Goal: Information Seeking & Learning: Learn about a topic

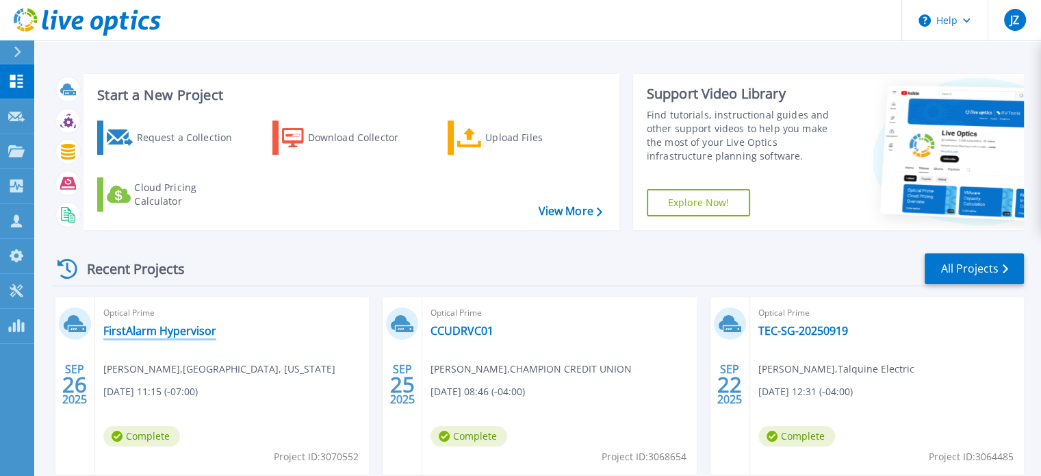
click at [153, 330] on link "FirstAlarm Hypervisor" at bounding box center [159, 331] width 113 height 14
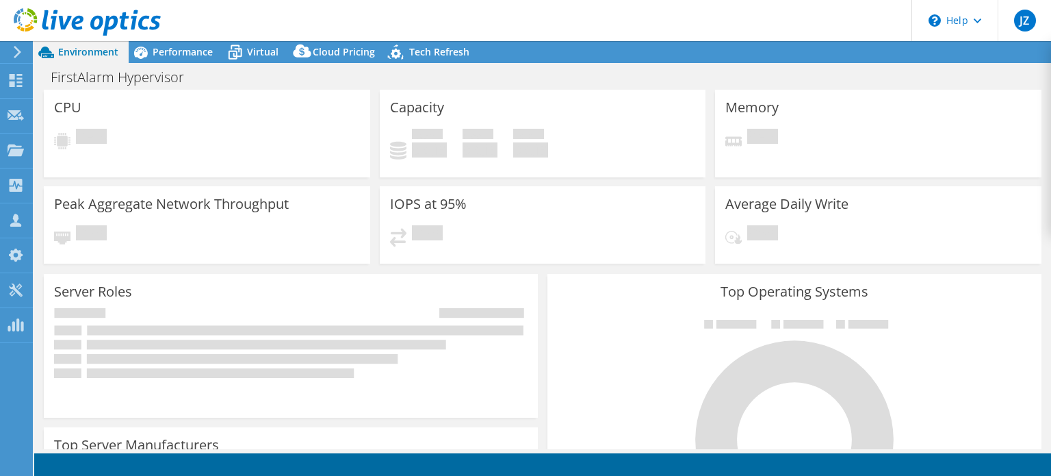
select select "USD"
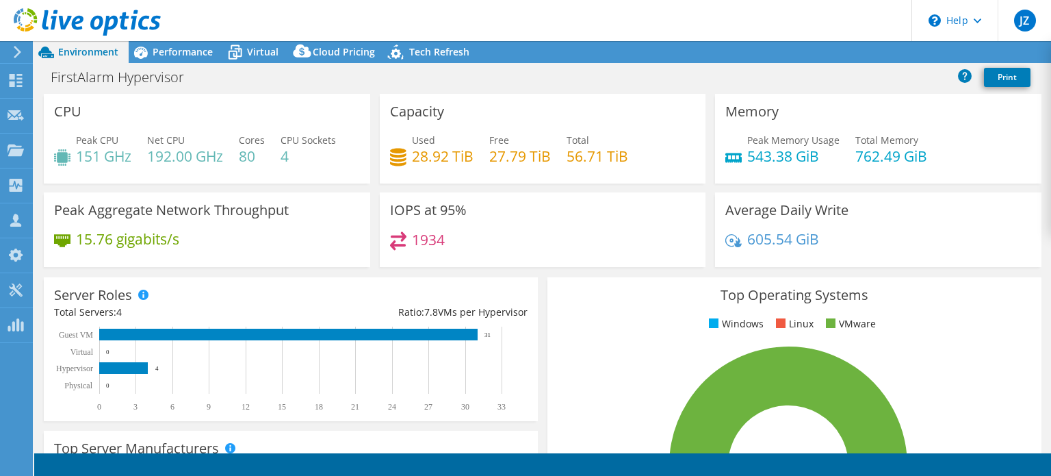
click at [161, 43] on div "Performance" at bounding box center [176, 52] width 94 height 22
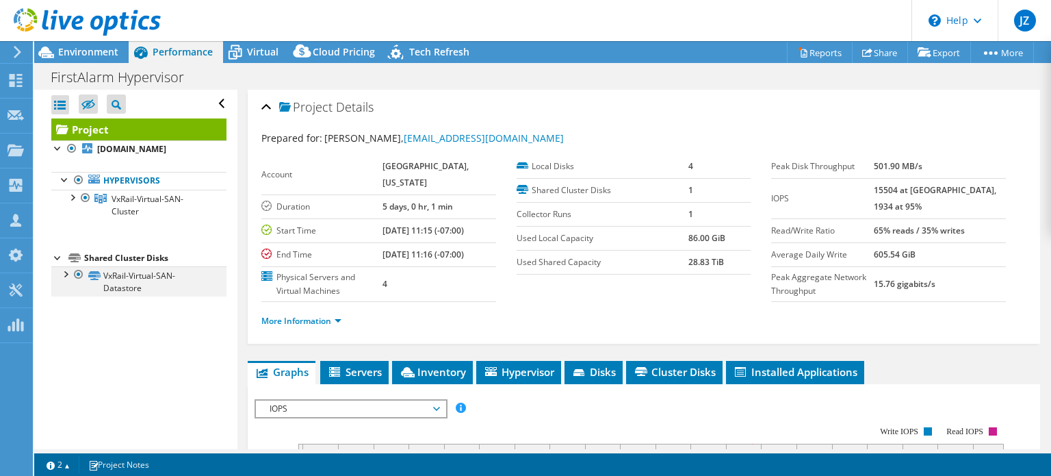
click at [61, 276] on div at bounding box center [65, 273] width 14 height 14
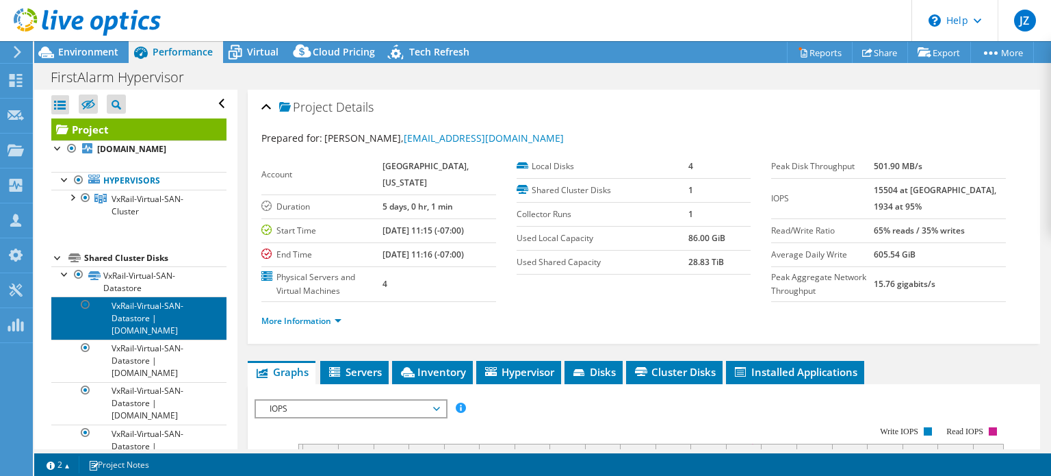
click at [140, 320] on link "VxRail-Virtual-SAN-Datastore | [DOMAIN_NAME]" at bounding box center [138, 317] width 175 height 42
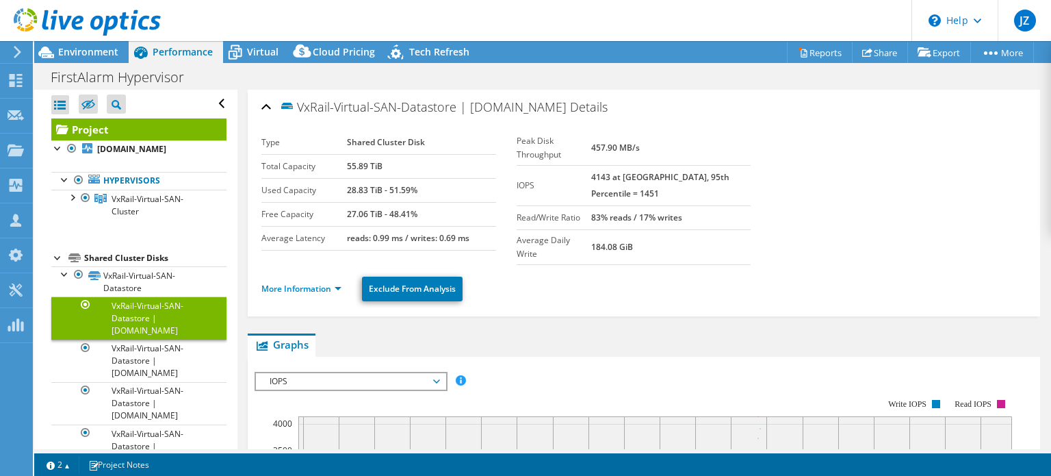
click at [290, 284] on ul "More Information Exclude From Analysis" at bounding box center [643, 287] width 765 height 28
click at [333, 283] on link "More Information" at bounding box center [301, 289] width 80 height 12
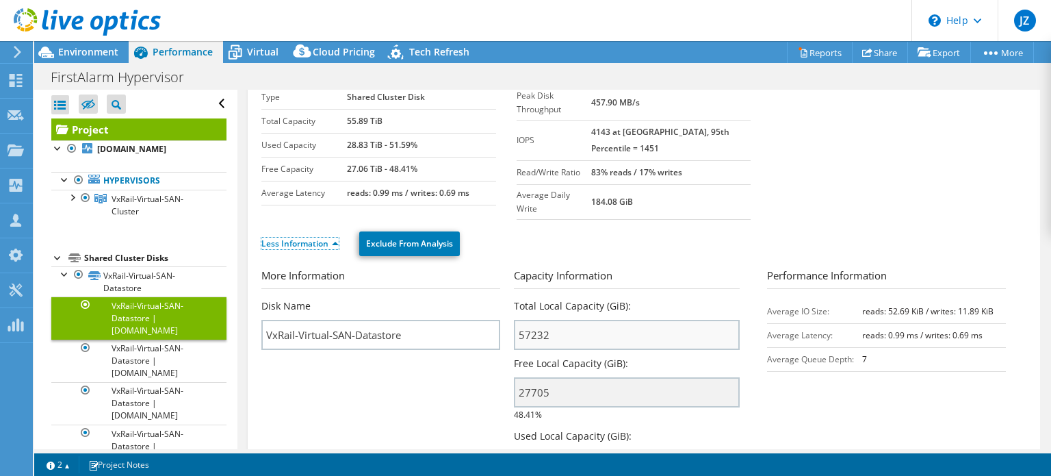
scroll to position [68, 0]
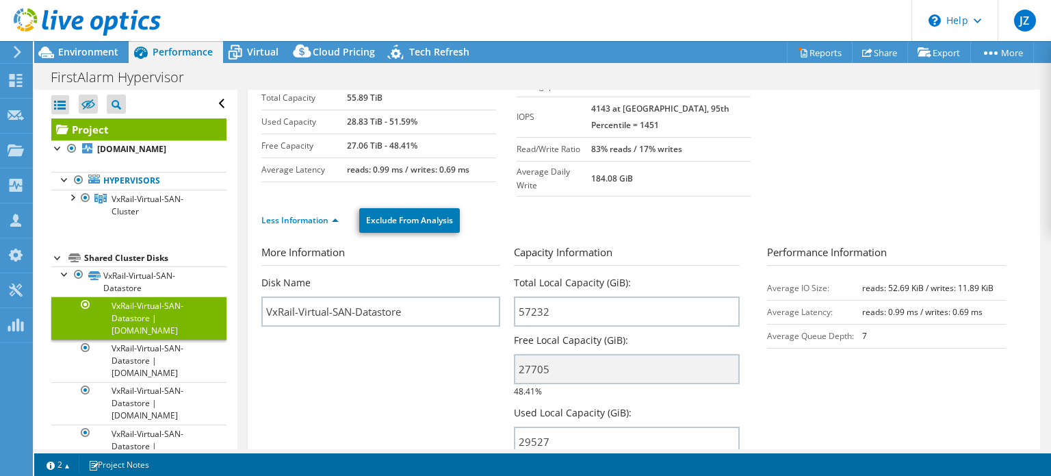
click at [88, 128] on link "Project" at bounding box center [138, 129] width 175 height 22
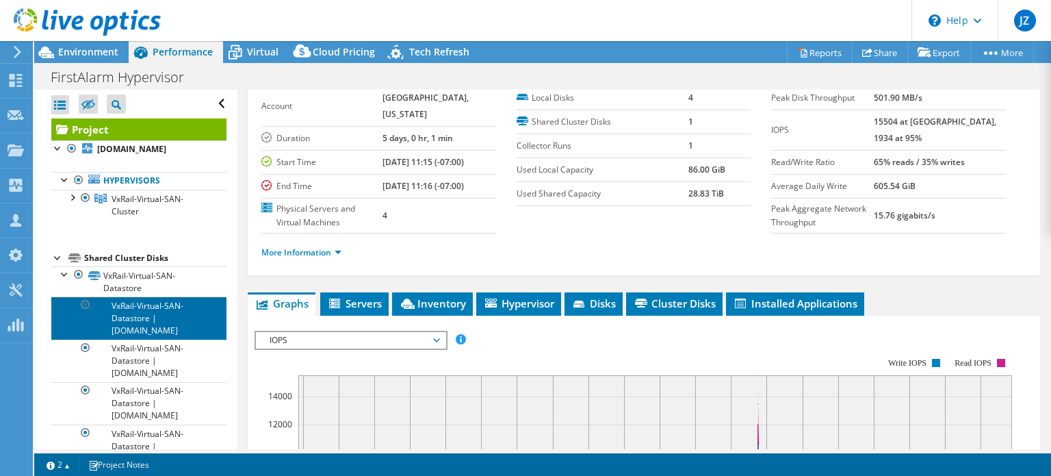
click at [134, 314] on link "VxRail-Virtual-SAN-Datastore | [DOMAIN_NAME]" at bounding box center [138, 317] width 175 height 42
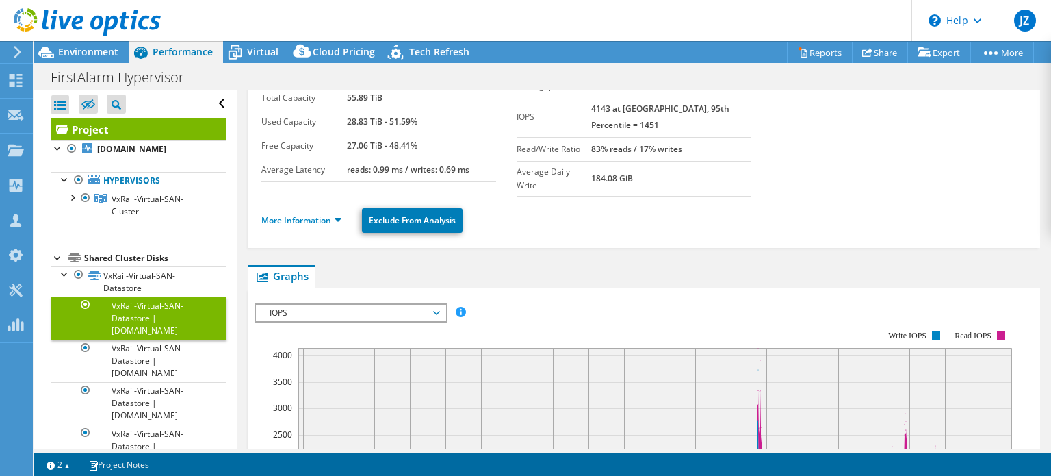
scroll to position [0, 0]
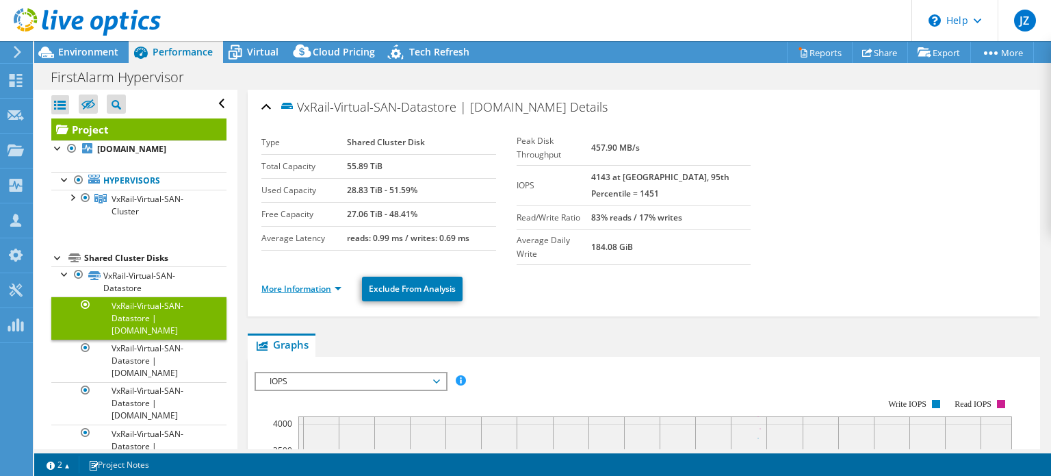
click at [305, 283] on link "More Information" at bounding box center [301, 289] width 80 height 12
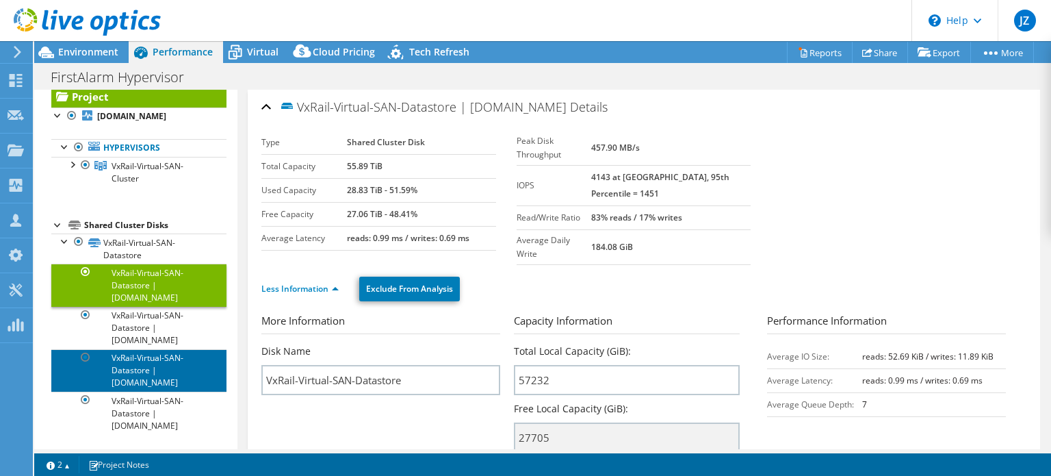
click at [146, 354] on link "VxRail-Virtual-SAN-Datastore | [DOMAIN_NAME]" at bounding box center [138, 370] width 175 height 42
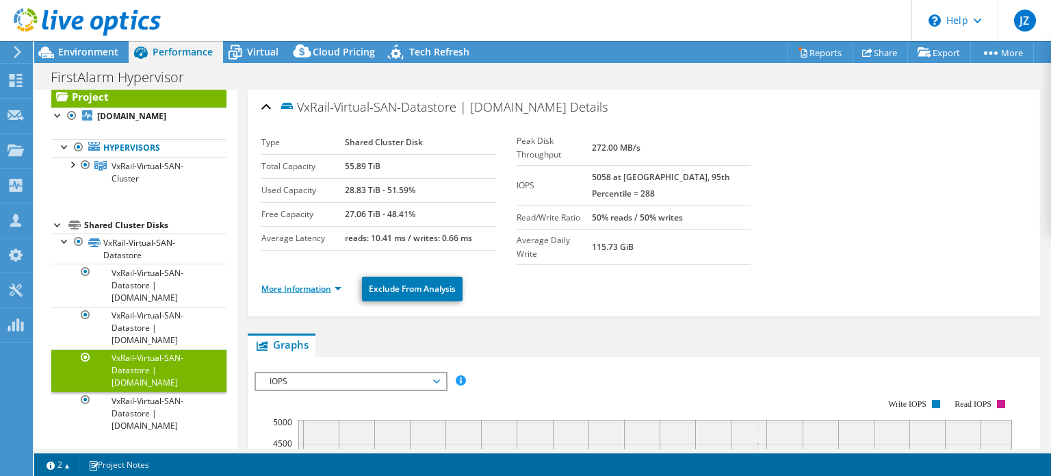
click at [329, 283] on link "More Information" at bounding box center [301, 289] width 80 height 12
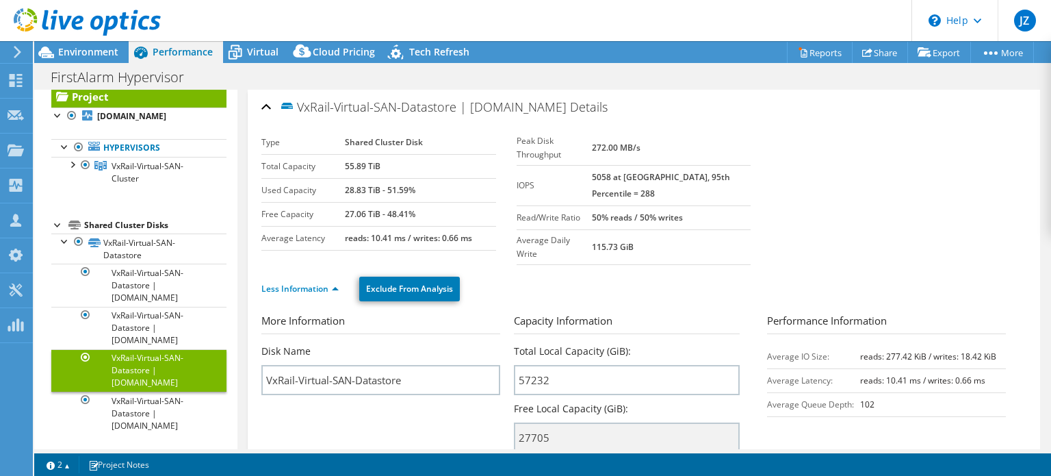
click at [132, 104] on link "Project" at bounding box center [138, 97] width 175 height 22
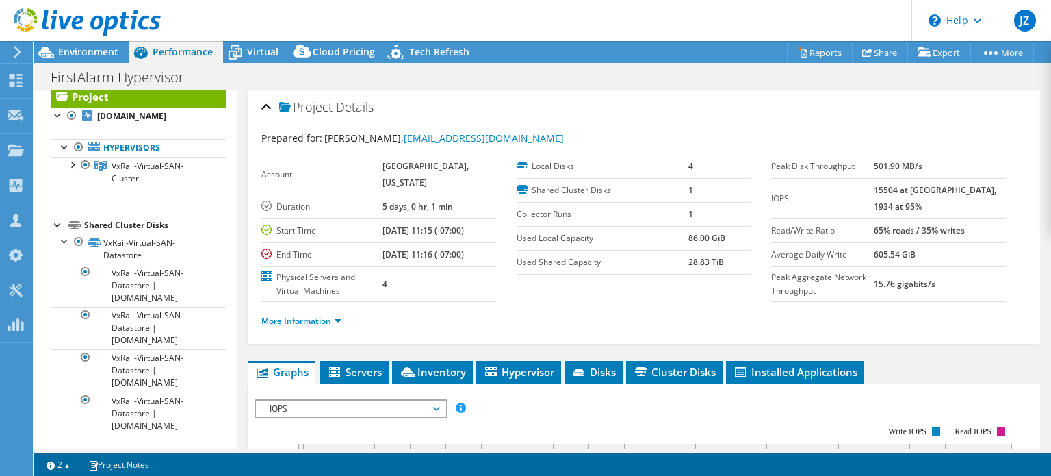
click at [310, 326] on link "More Information" at bounding box center [301, 321] width 80 height 12
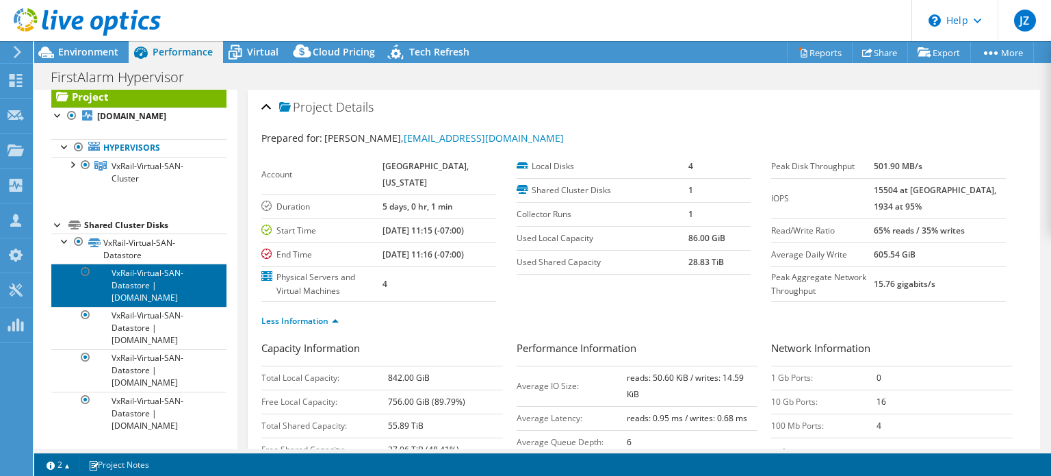
click at [146, 290] on link "VxRail-Virtual-SAN-Datastore | [DOMAIN_NAME]" at bounding box center [138, 284] width 175 height 42
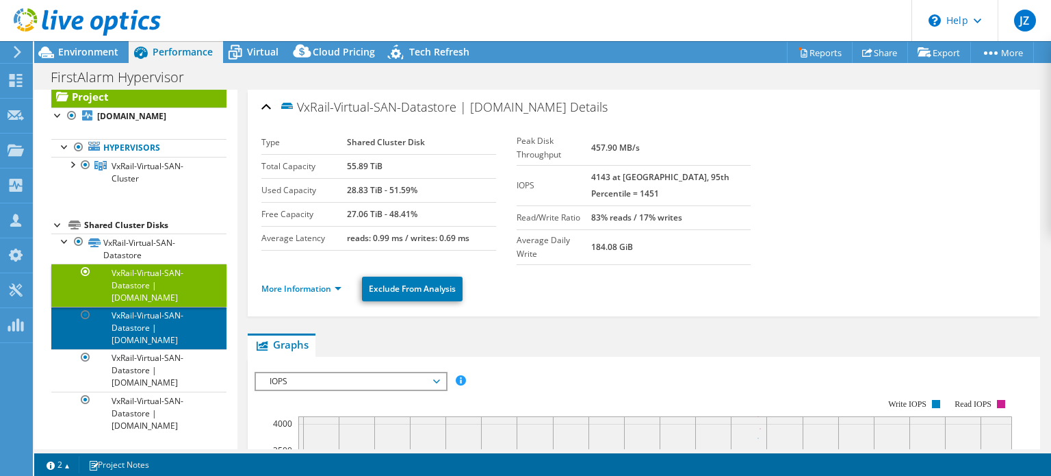
click at [148, 336] on link "VxRail-Virtual-SAN-Datastore | [DOMAIN_NAME]" at bounding box center [138, 328] width 175 height 42
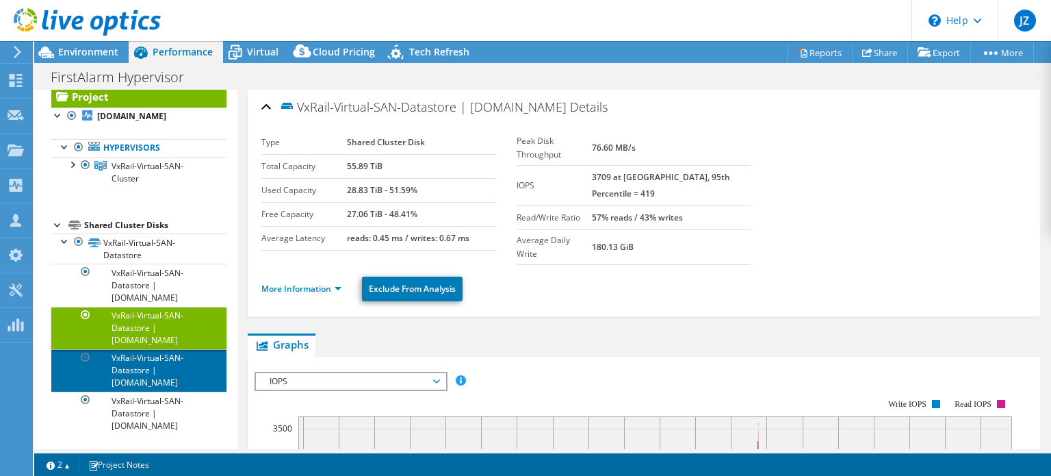
click at [146, 359] on link "VxRail-Virtual-SAN-Datastore | [DOMAIN_NAME]" at bounding box center [138, 370] width 175 height 42
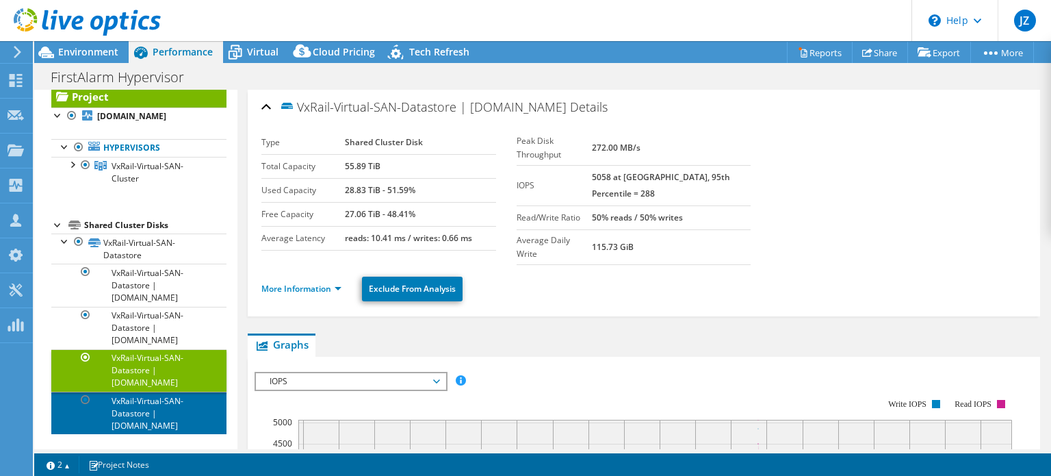
click at [148, 410] on link "VxRail-Virtual-SAN-Datastore | [DOMAIN_NAME]" at bounding box center [138, 412] width 175 height 42
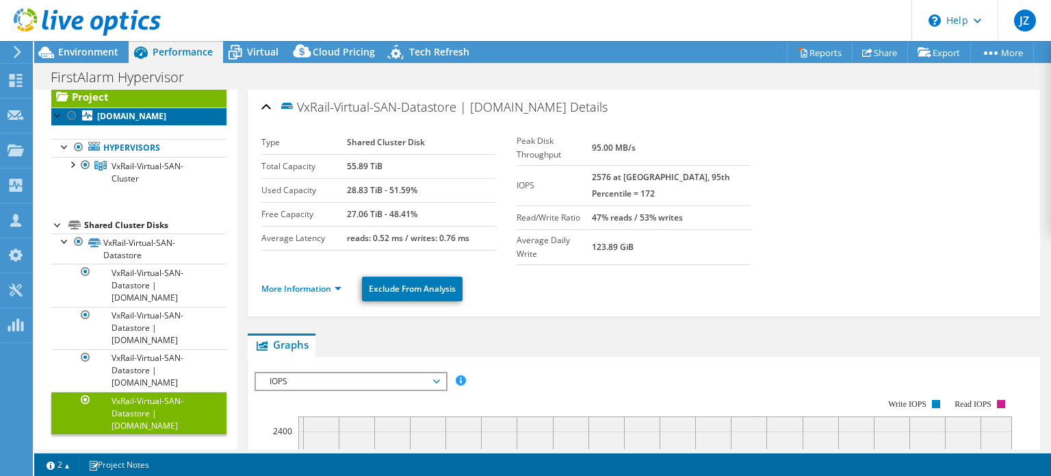
click at [133, 120] on b "[DOMAIN_NAME]" at bounding box center [131, 116] width 69 height 12
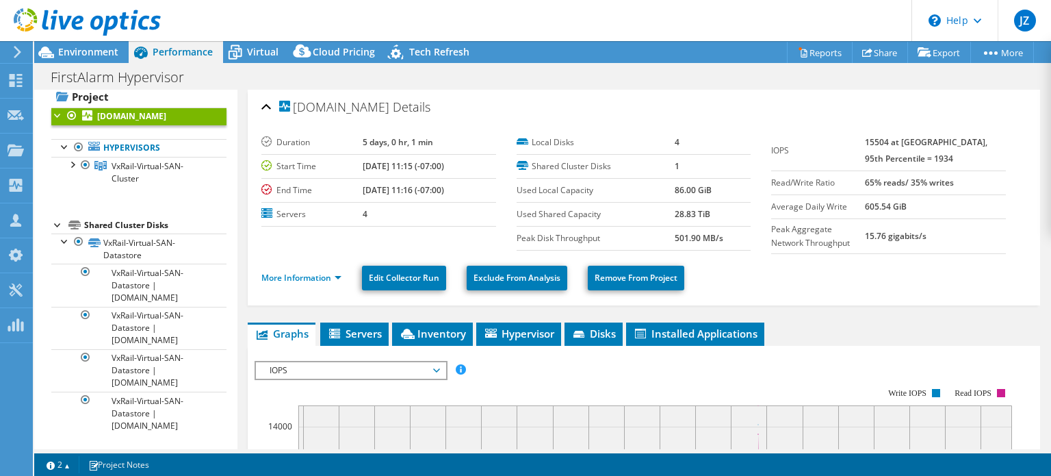
click at [296, 281] on li "More Information" at bounding box center [305, 277] width 88 height 15
click at [324, 272] on link "More Information" at bounding box center [301, 278] width 80 height 12
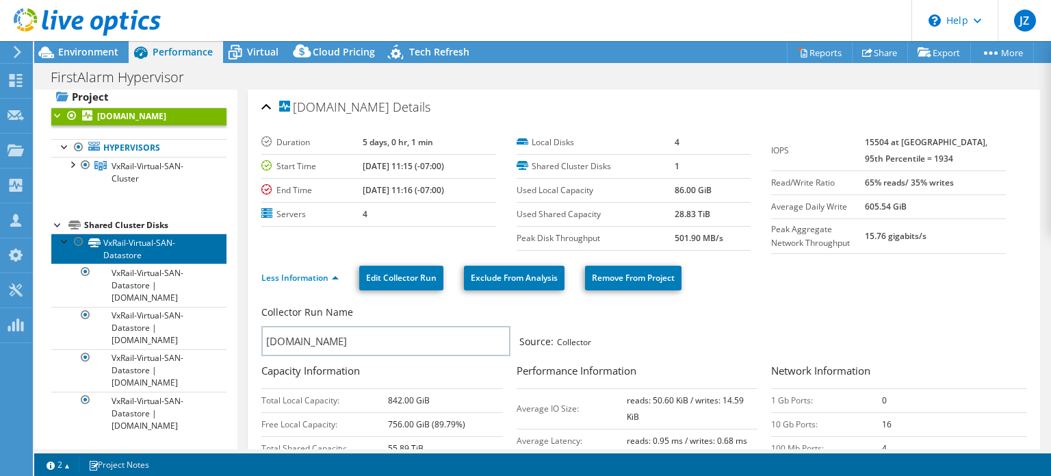
click at [142, 240] on link "VxRail-Virtual-SAN-Datastore" at bounding box center [138, 248] width 175 height 30
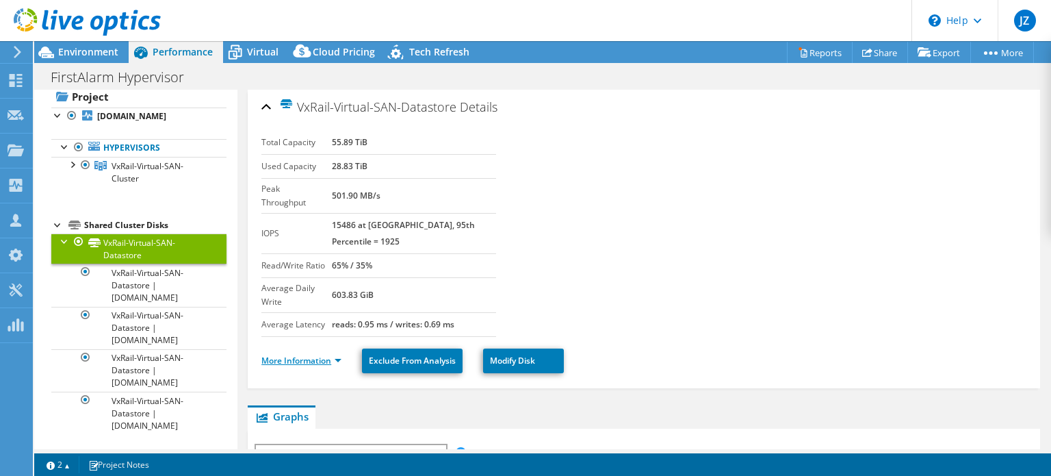
click at [304, 354] on link "More Information" at bounding box center [301, 360] width 80 height 12
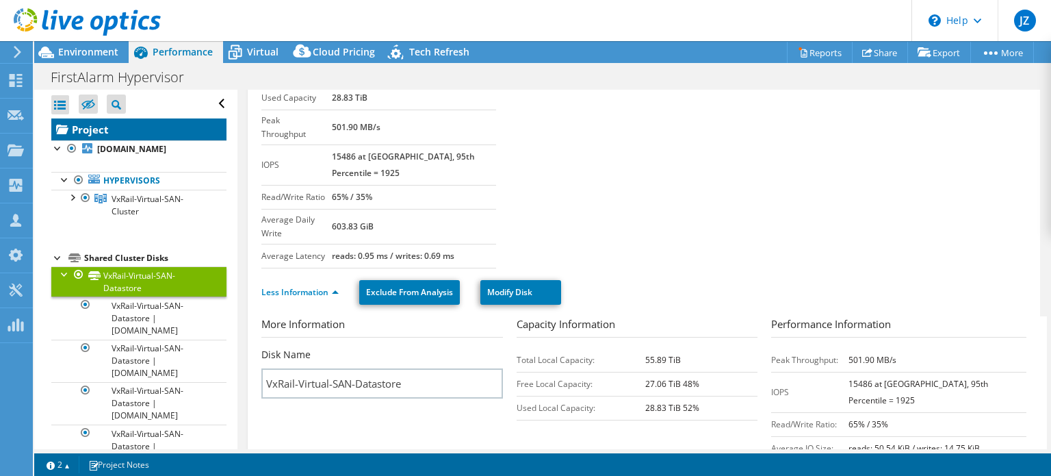
click at [112, 135] on link "Project" at bounding box center [138, 129] width 175 height 22
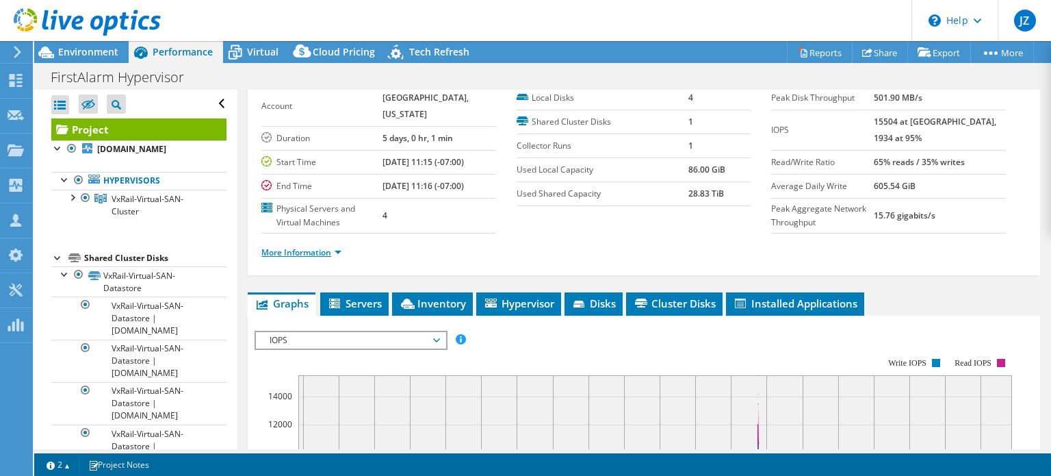
click at [323, 258] on link "More Information" at bounding box center [301, 252] width 80 height 12
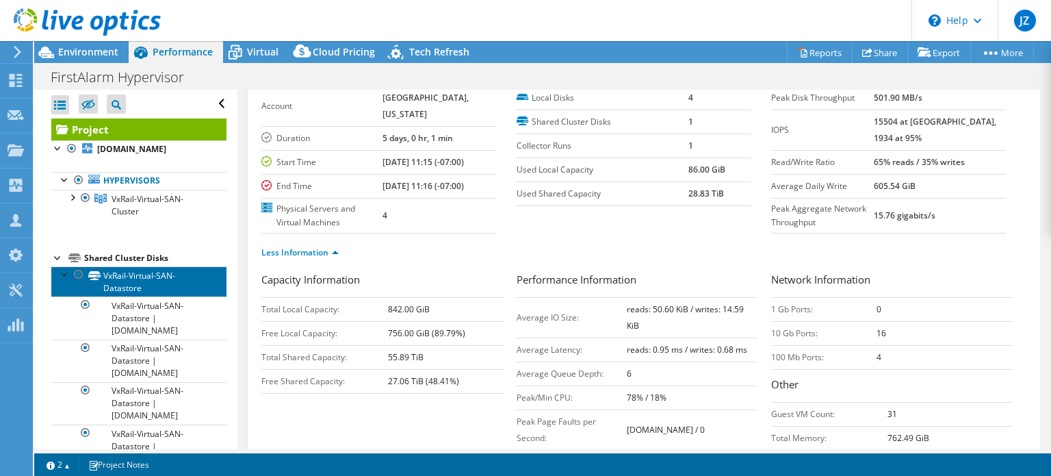
click at [130, 280] on link "VxRail-Virtual-SAN-Datastore" at bounding box center [138, 281] width 175 height 30
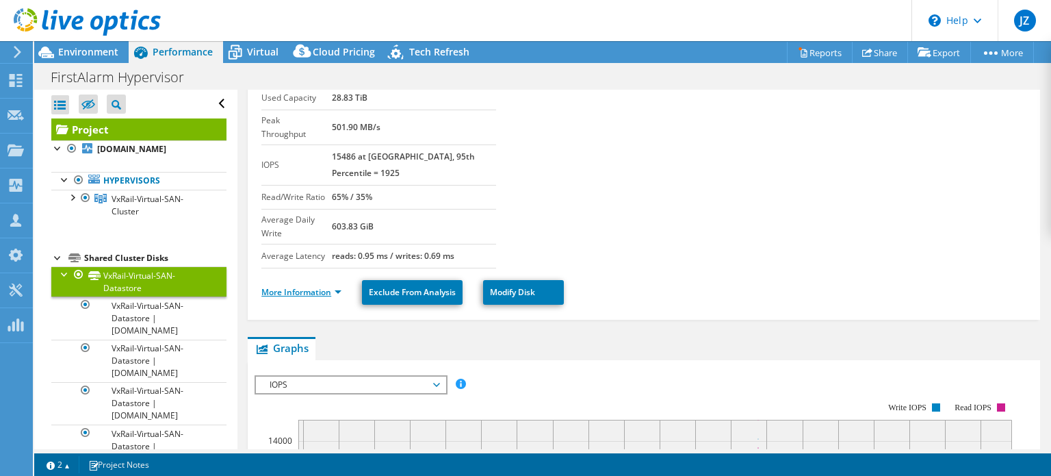
click at [286, 286] on link "More Information" at bounding box center [301, 292] width 80 height 12
